Goal: Task Accomplishment & Management: Manage account settings

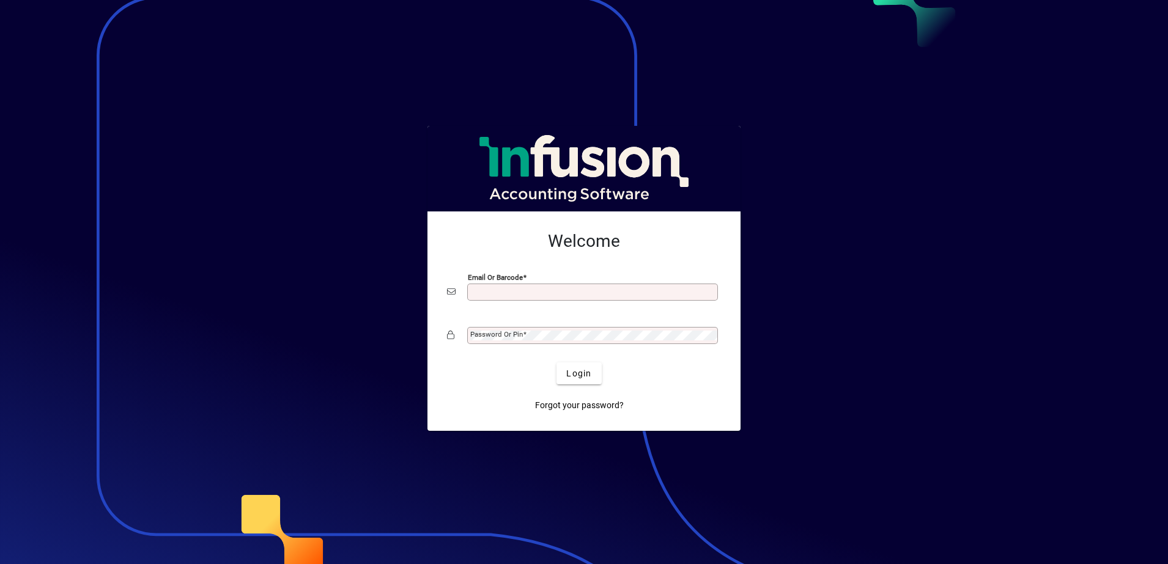
click at [633, 290] on input "Email or Barcode" at bounding box center [593, 292] width 247 height 10
type input "**********"
click at [578, 375] on span "Login" at bounding box center [578, 374] width 25 height 13
